Goal: Navigation & Orientation: Find specific page/section

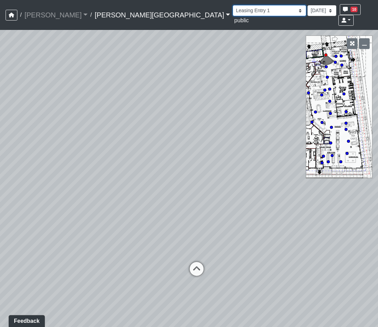
click at [233, 12] on select "Hallway Hospitality Bar Package Room Package Room Entry Pool Courtyard Entry 1 …" at bounding box center [269, 10] width 73 height 11
click at [233, 5] on select "Hallway Hospitality Bar Package Room Package Room Entry Pool Courtyard Entry 1 …" at bounding box center [269, 10] width 73 height 11
select select "8zVgjbSArwvbCW4MCp4mMz"
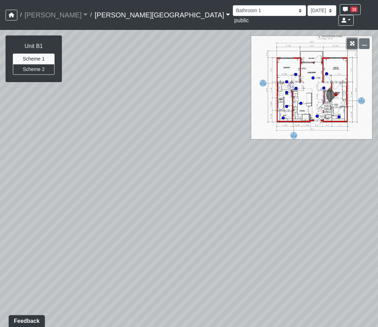
click at [350, 41] on icon "button" at bounding box center [352, 43] width 5 height 5
